Goal: Task Accomplishment & Management: Manage account settings

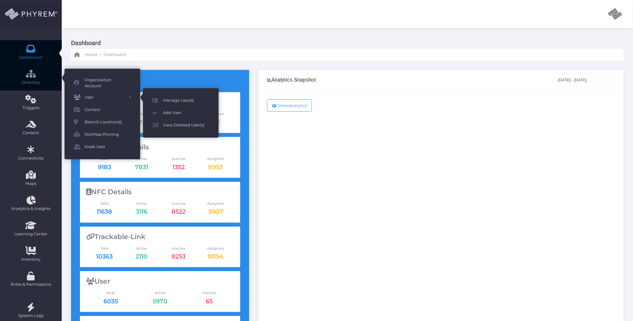
click at [177, 99] on span "Manage User(s)" at bounding box center [186, 100] width 46 height 8
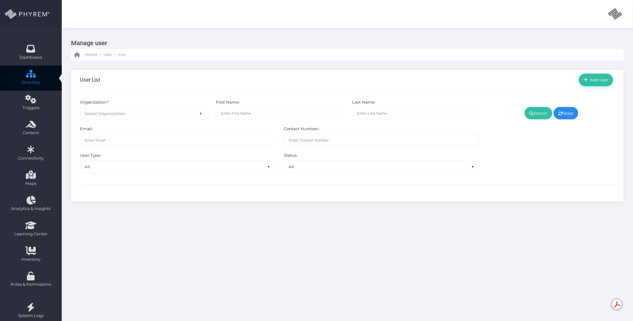
click at [182, 112] on span "Select Organization" at bounding box center [143, 114] width 126 height 12
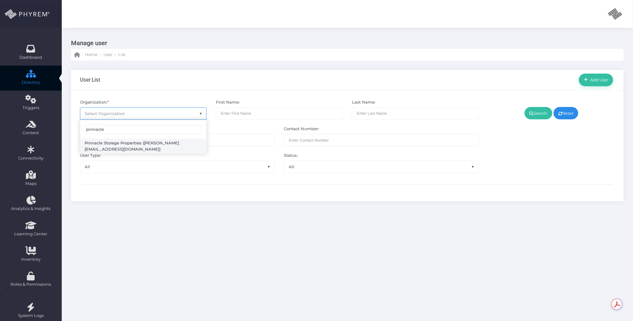
type input "pinnacle"
select select "4799"
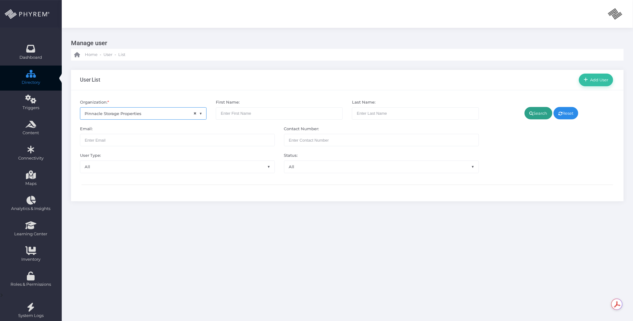
click at [532, 113] on link "Search" at bounding box center [539, 113] width 28 height 12
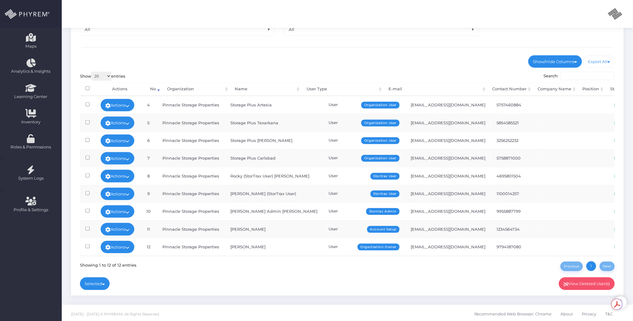
scroll to position [140, 0]
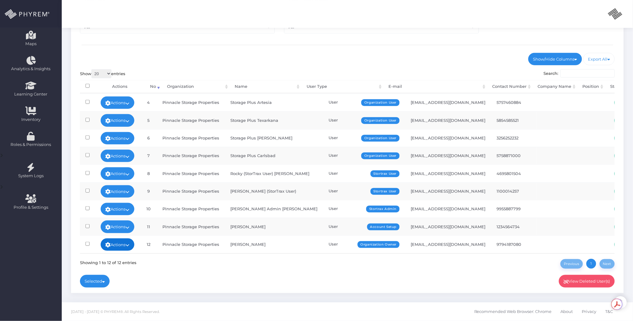
click at [130, 245] on icon at bounding box center [128, 245] width 4 height 0
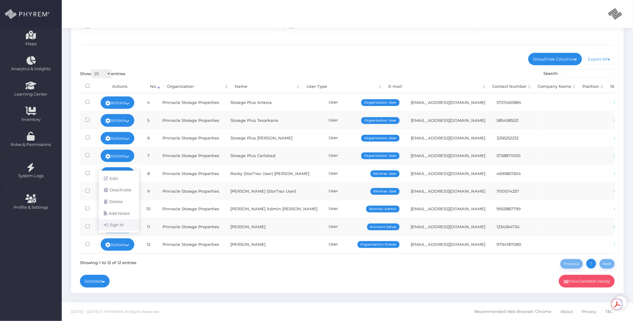
click at [119, 227] on link "Sign In" at bounding box center [119, 225] width 40 height 12
